Goal: Information Seeking & Learning: Understand process/instructions

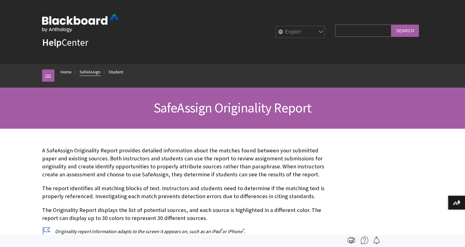
click at [95, 73] on link "SafeAssign" at bounding box center [90, 72] width 21 height 8
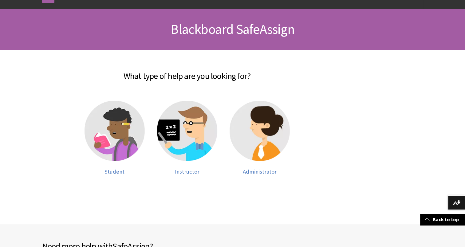
scroll to position [79, 0]
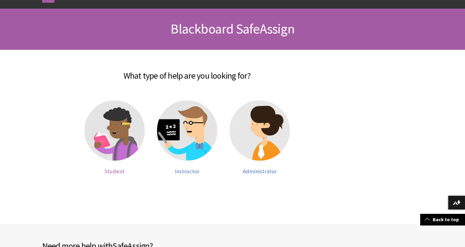
click at [119, 174] on span "Student" at bounding box center [115, 171] width 20 height 7
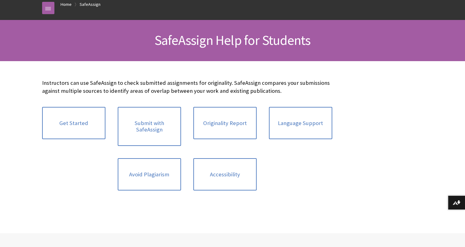
scroll to position [74, 0]
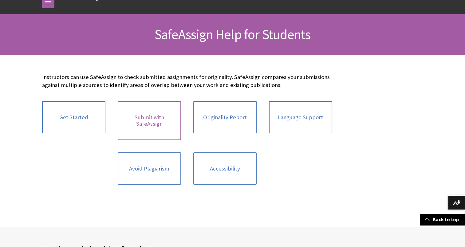
click at [163, 127] on link "Submit with SafeAssign" at bounding box center [149, 120] width 63 height 39
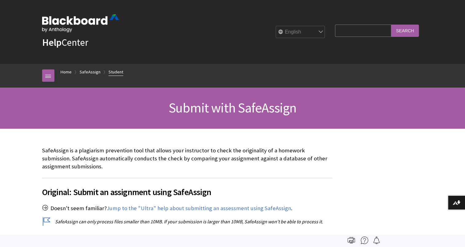
click at [119, 73] on link "Student" at bounding box center [116, 72] width 15 height 8
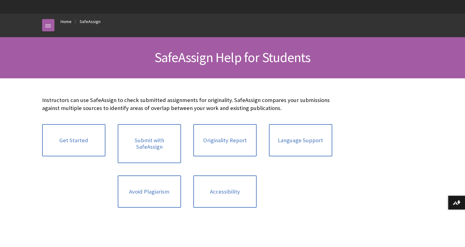
scroll to position [52, 0]
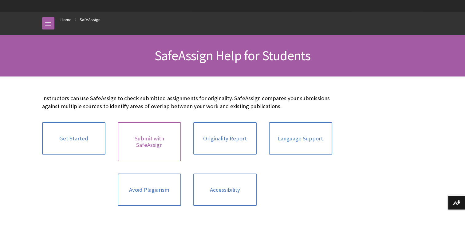
click at [151, 141] on link "Submit with SafeAssign" at bounding box center [149, 141] width 63 height 39
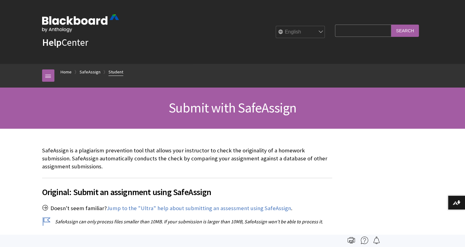
click at [118, 74] on link "Student" at bounding box center [116, 72] width 15 height 8
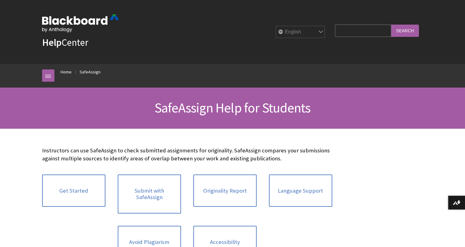
scroll to position [689, 0]
click at [81, 192] on link "Get Started" at bounding box center [73, 191] width 63 height 33
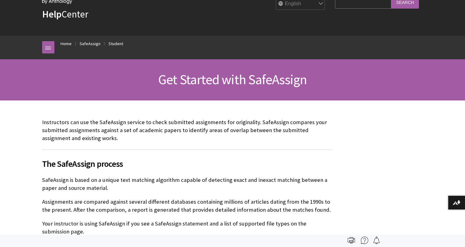
scroll to position [27, 0]
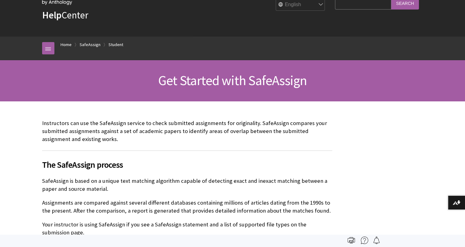
click at [270, 76] on span "Get Started with SafeAssign" at bounding box center [232, 80] width 149 height 17
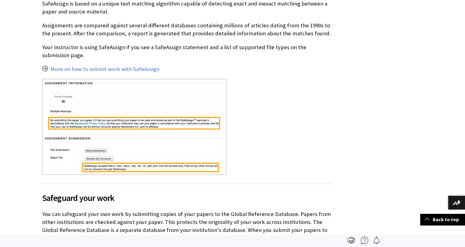
scroll to position [204, 0]
